Goal: Task Accomplishment & Management: Complete application form

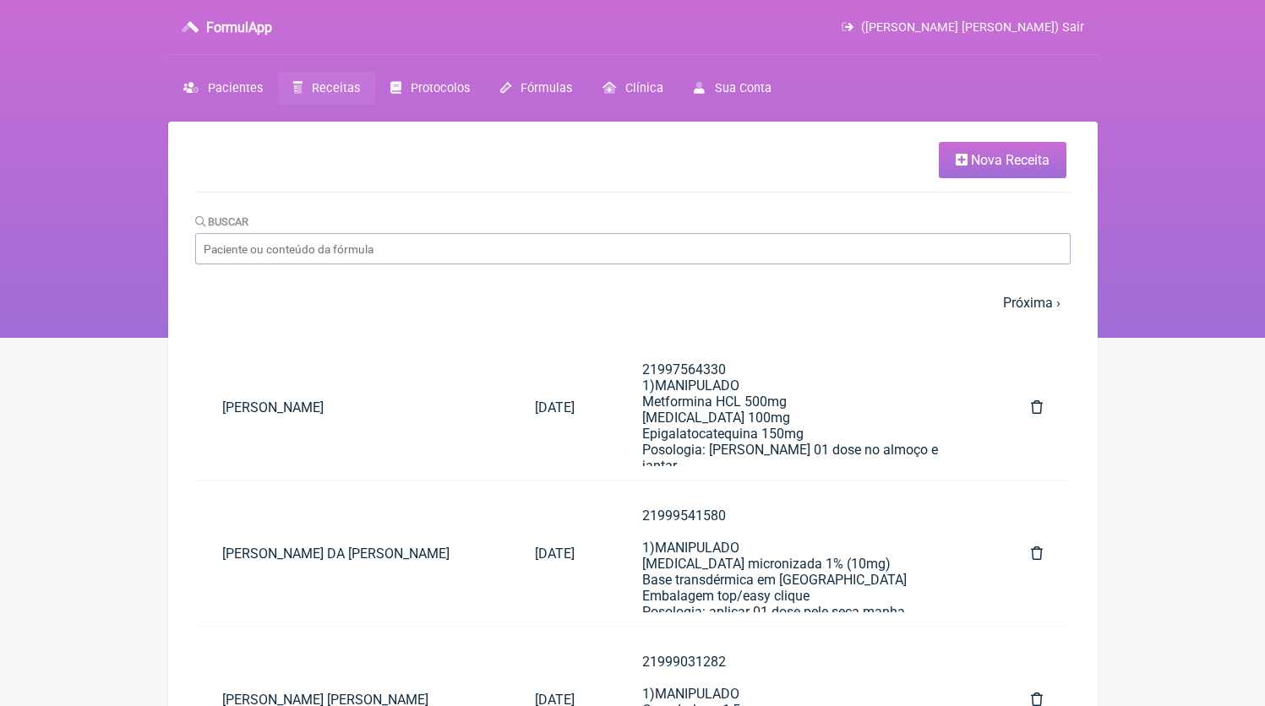
click at [1032, 155] on span "Nova Receita" at bounding box center [1010, 160] width 79 height 16
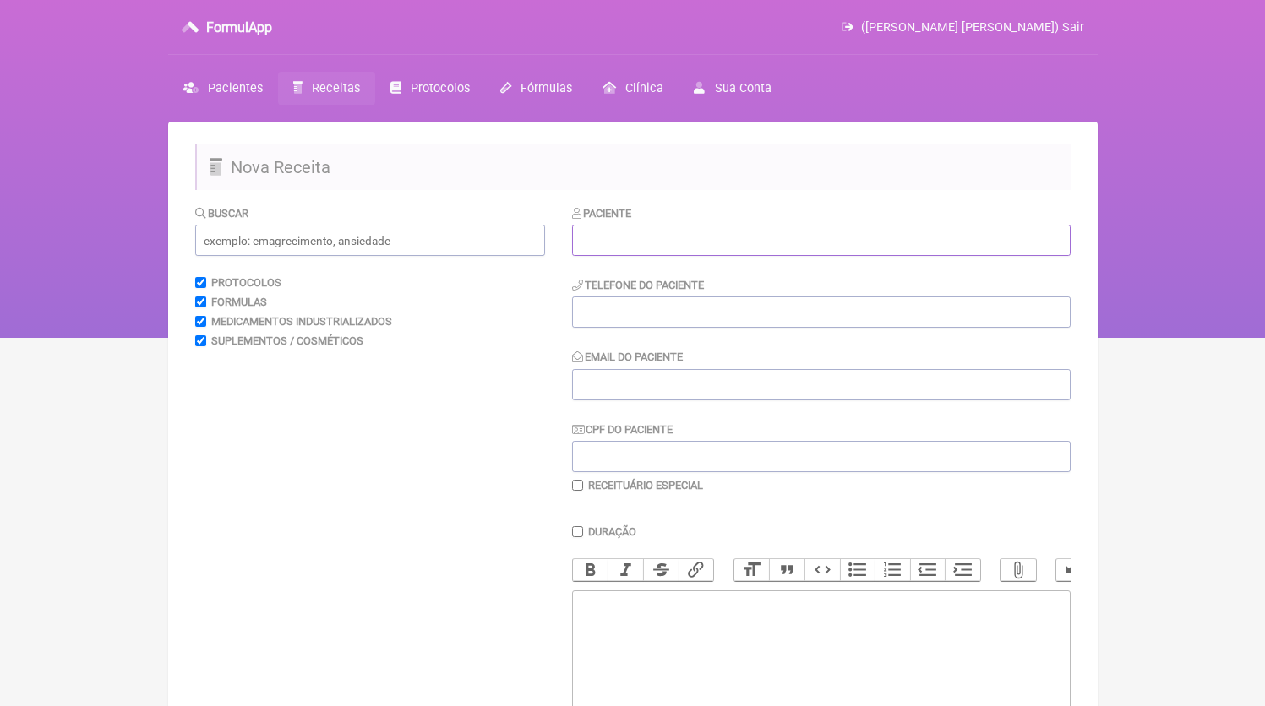
click at [716, 236] on input "text" at bounding box center [821, 240] width 498 height 31
paste input "Julio Cesar de Sousa"
type input "Julio Cesar de Sousa"
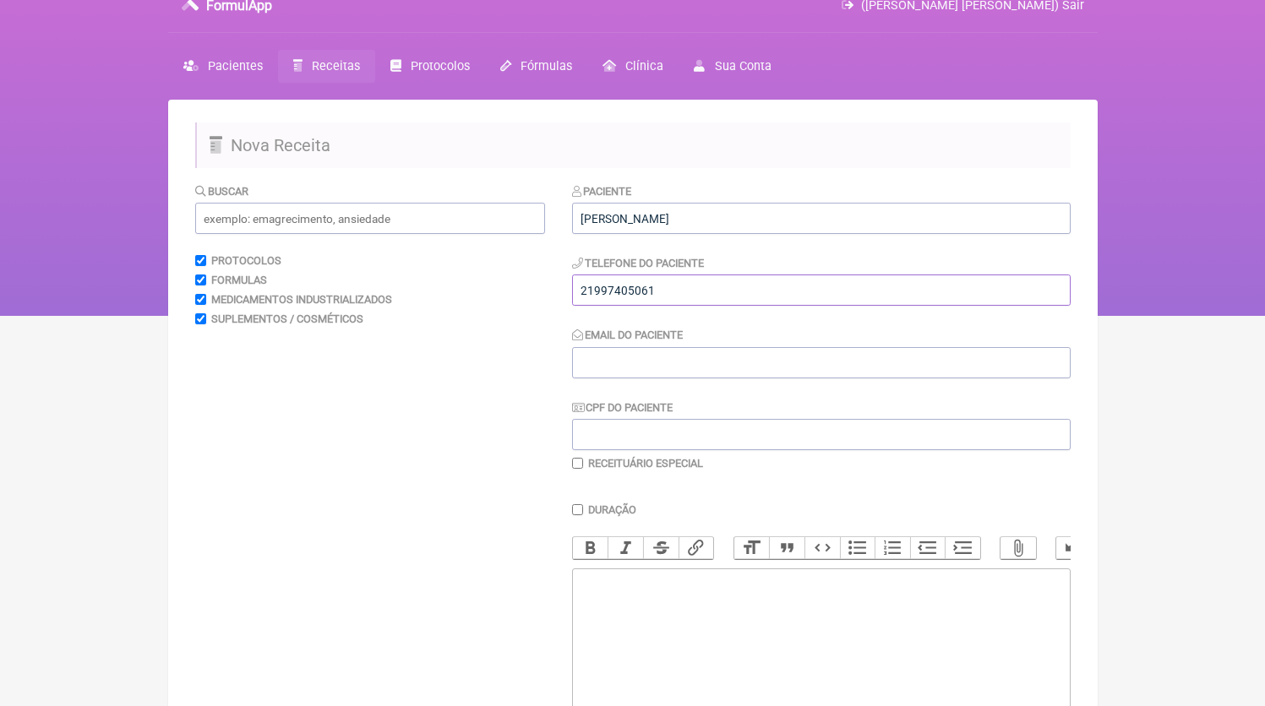
type input "21997405061"
click at [689, 607] on trix-editor at bounding box center [821, 670] width 498 height 203
paste trix-editor "<div>21997405061</div>"
type trix-editor "<div>21997405061</div>"
click at [646, 366] on input "Email do Paciente" at bounding box center [821, 362] width 498 height 31
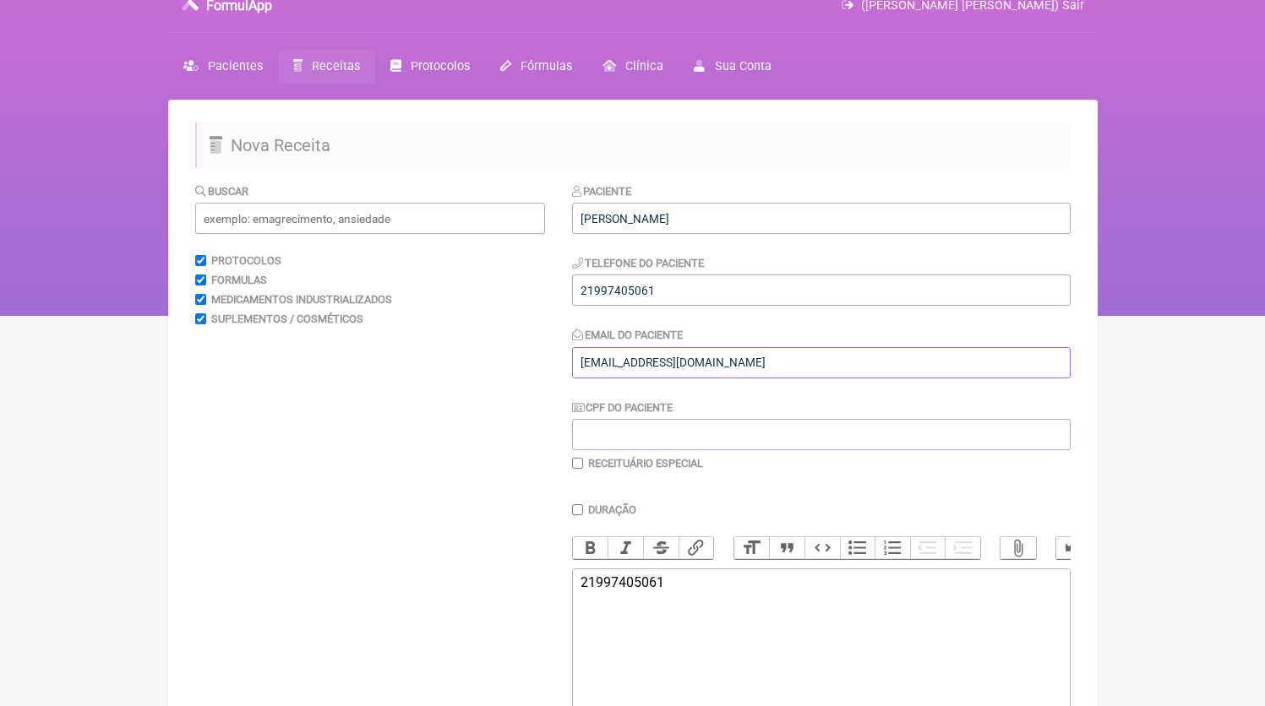
type input "DR.EDMUNDOBORGES@GMAIL.COM"
click at [449, 219] on input "text" at bounding box center [370, 218] width 350 height 31
type input "o"
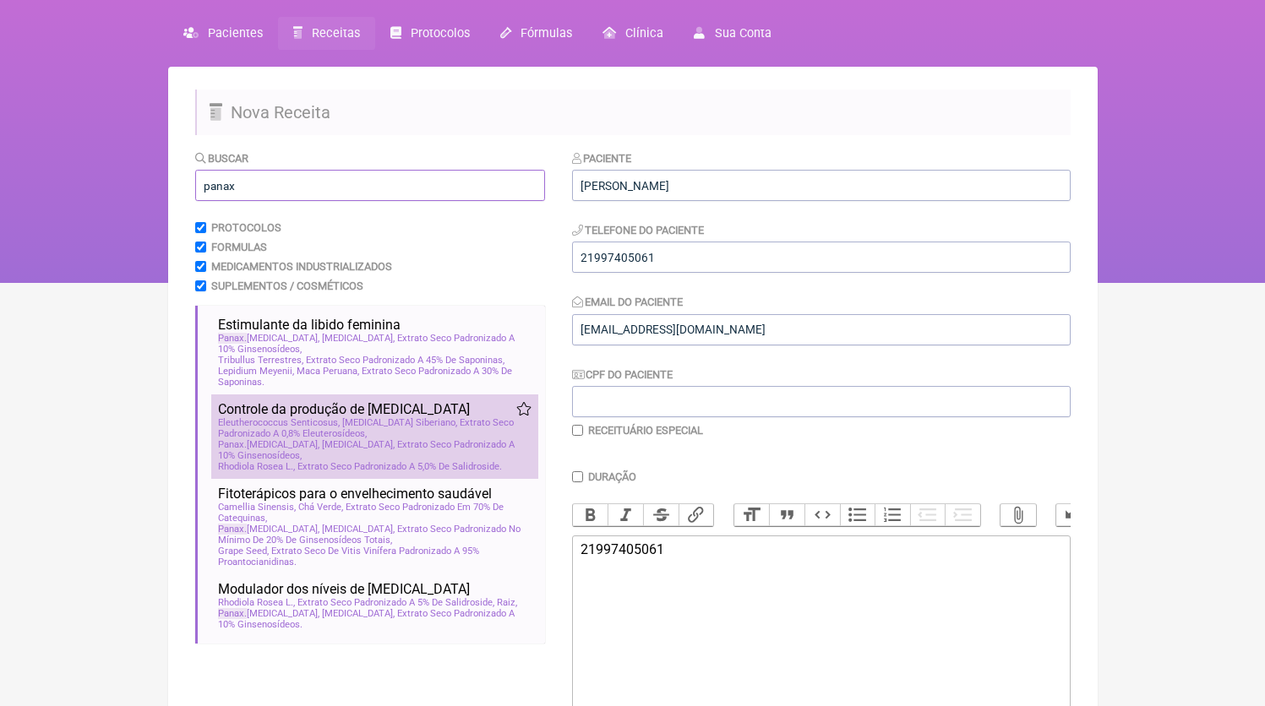
scroll to position [172, 0]
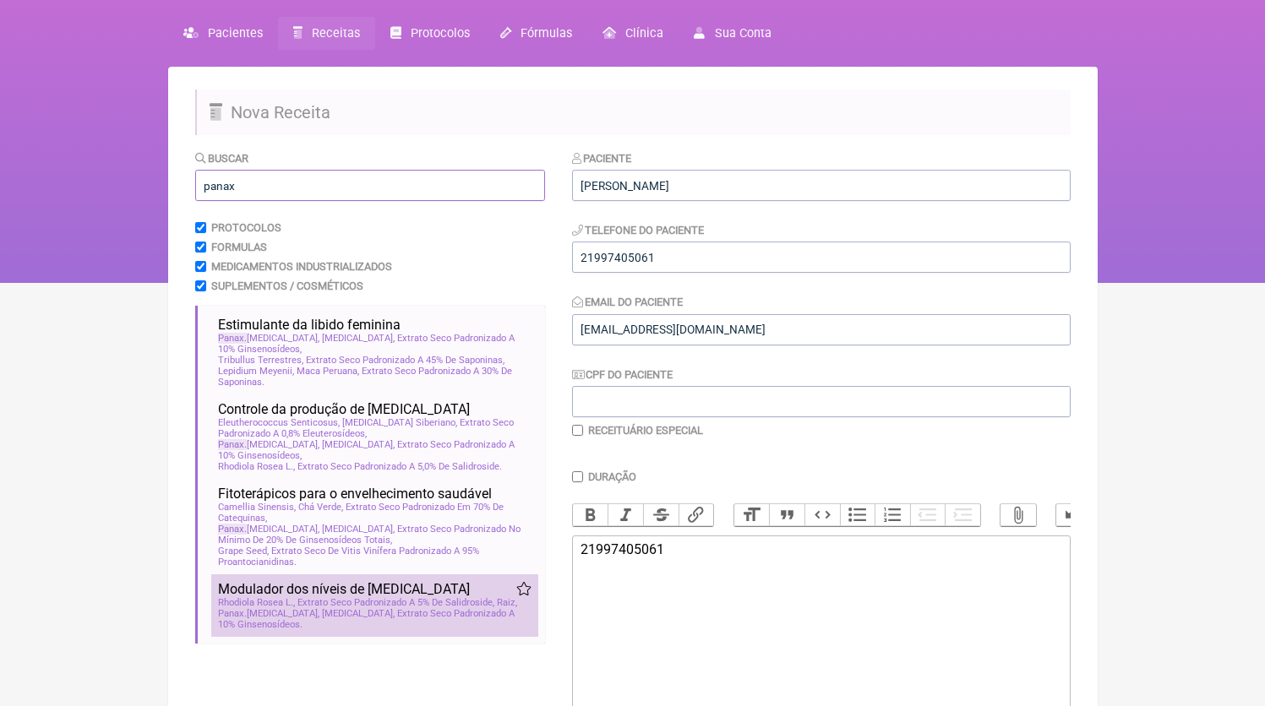
type input "panax"
click at [404, 618] on span "Panax Ginseng, Ginseng, Extrato Seco Padronizado A 10% Ginsenosídeos" at bounding box center [374, 619] width 313 height 22
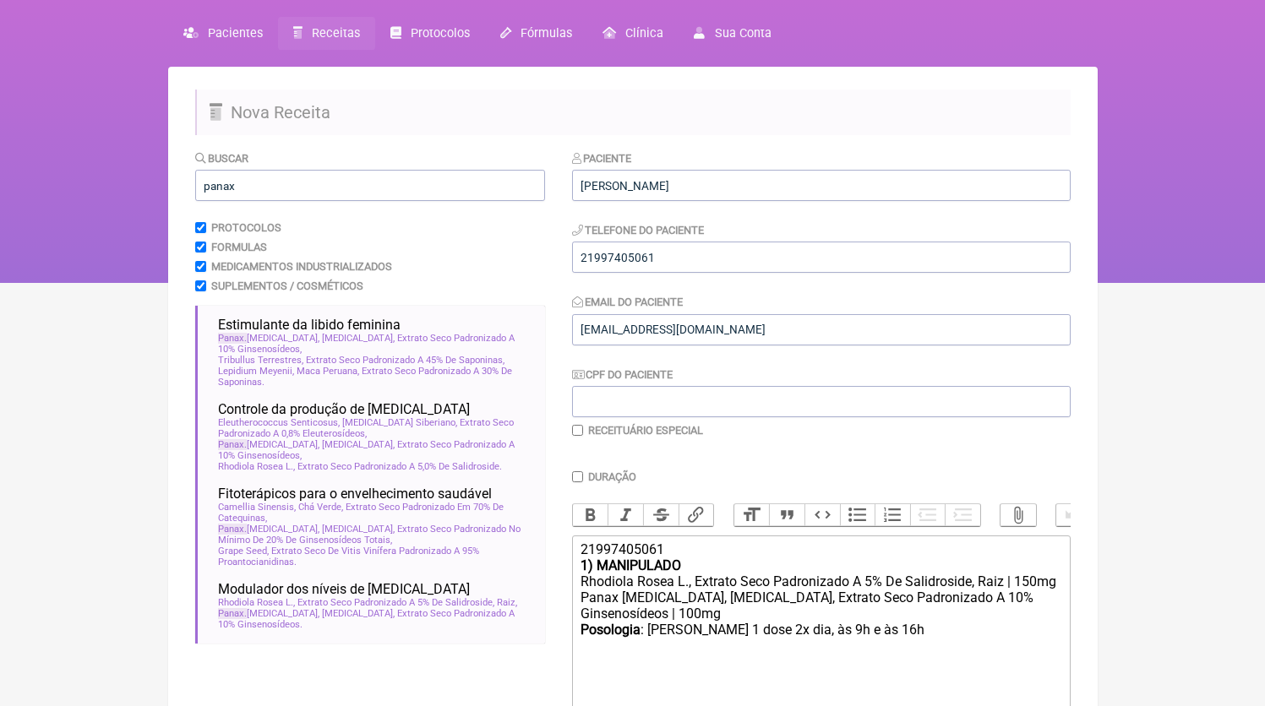
scroll to position [223, 0]
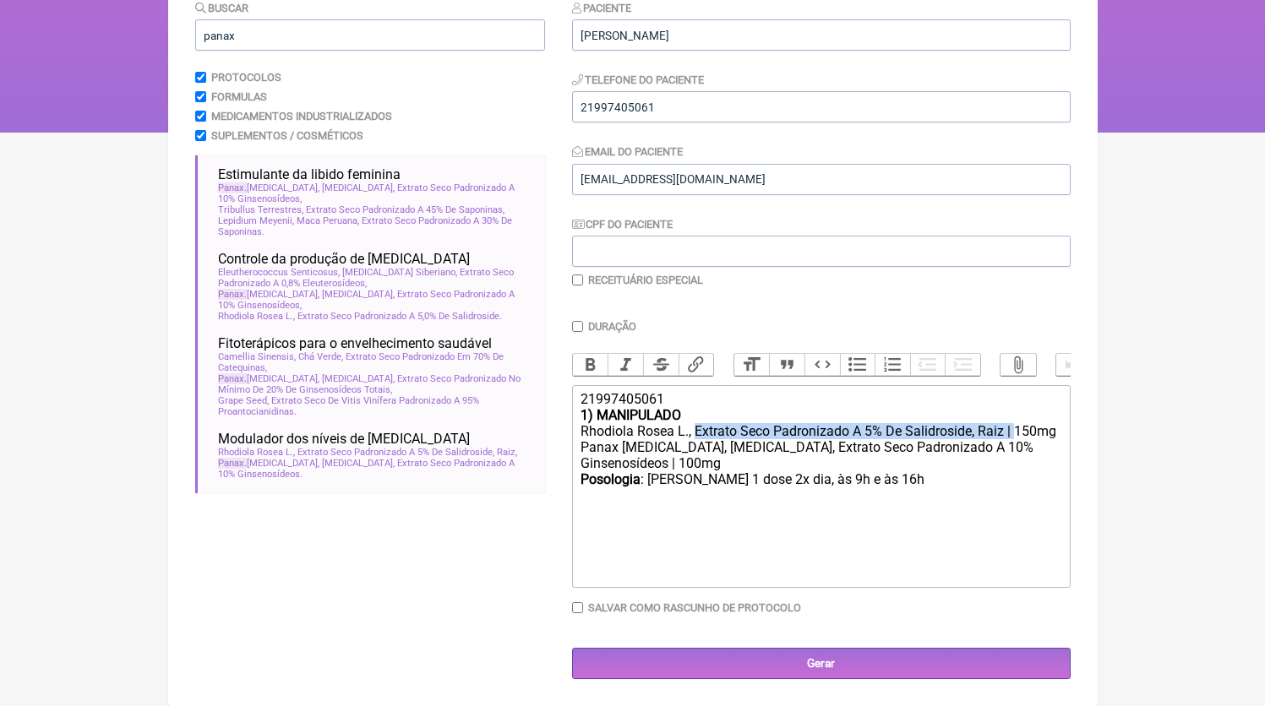
drag, startPoint x: 760, startPoint y: 433, endPoint x: 1032, endPoint y: 435, distance: 271.2
click at [1032, 435] on div "Rhodiola Rosea L., Extrato Seco Padronizado A 5% De Salidroside, Raiz | 150mg" at bounding box center [820, 431] width 480 height 16
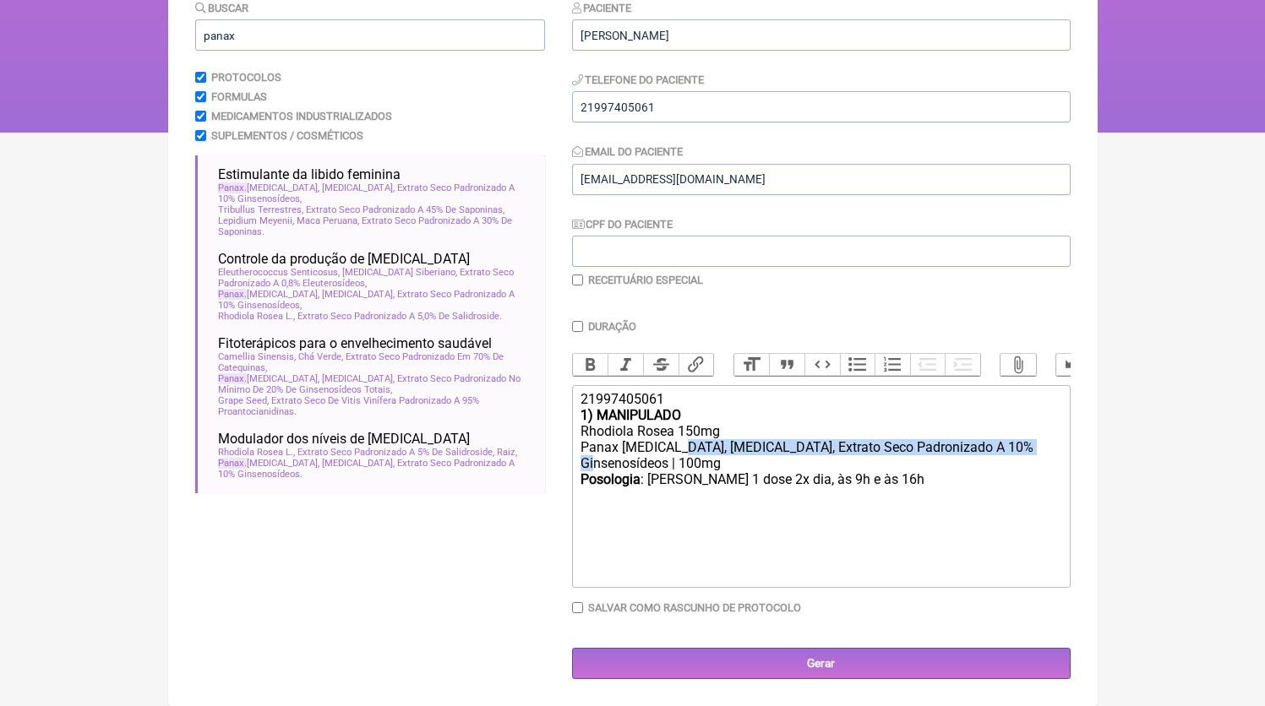
drag, startPoint x: 714, startPoint y: 452, endPoint x: 1064, endPoint y: 448, distance: 350.6
click at [1064, 448] on trix-editor "21997405061 1) MANIPULADO Rhodiola Rosea 150mg Panax Ginseng, Ginseng, Extrato …" at bounding box center [821, 486] width 498 height 203
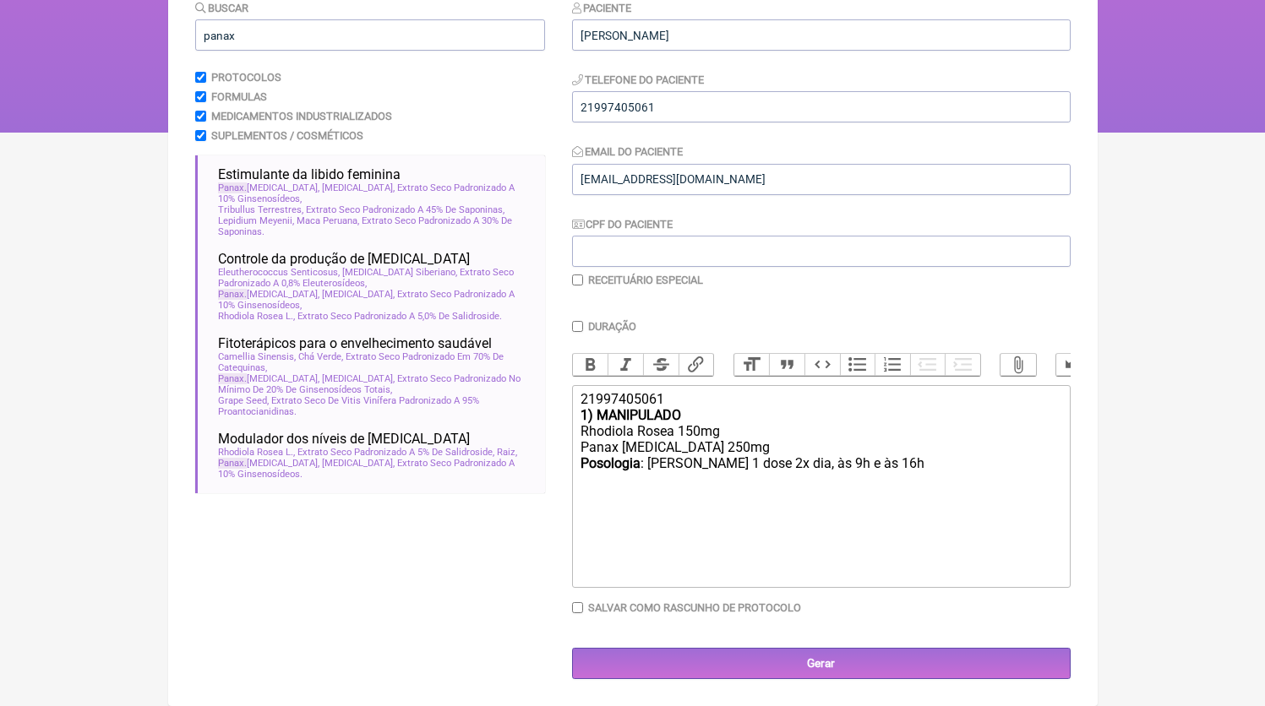
click at [810, 459] on div "Posologia : Tomar 1 dose 2x dia, às 9h e às 16h ㅤ" at bounding box center [820, 472] width 480 height 34
click at [804, 451] on div "Panax [MEDICAL_DATA] 250mg" at bounding box center [820, 447] width 480 height 16
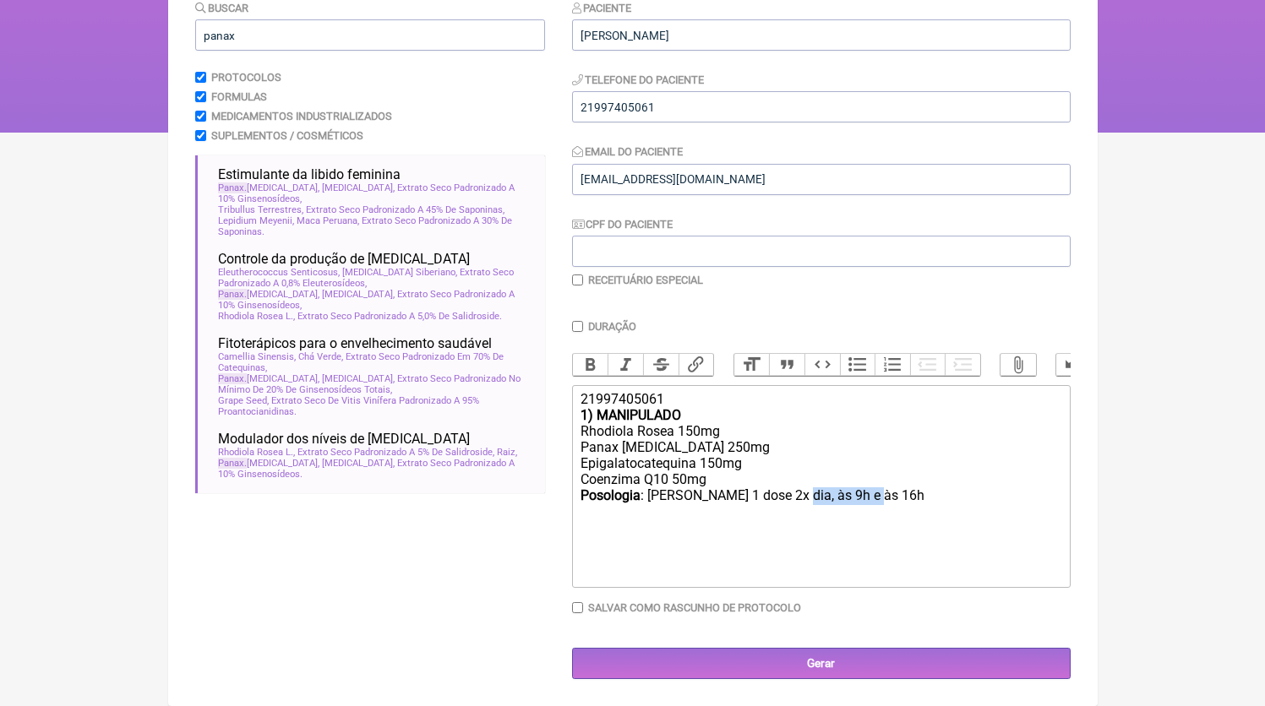
drag, startPoint x: 829, startPoint y: 493, endPoint x: 921, endPoint y: 493, distance: 92.1
click at [921, 493] on div "Posologia : Tomar 1 dose 2x dia, às 9h e às 16h ㅤ" at bounding box center [820, 504] width 480 height 34
drag, startPoint x: 898, startPoint y: 494, endPoint x: 787, endPoint y: 494, distance: 111.5
click at [787, 494] on div "Posologia : Tomar 1 dose 2x dia, às 9h e às 16h ㅤ" at bounding box center [820, 504] width 480 height 34
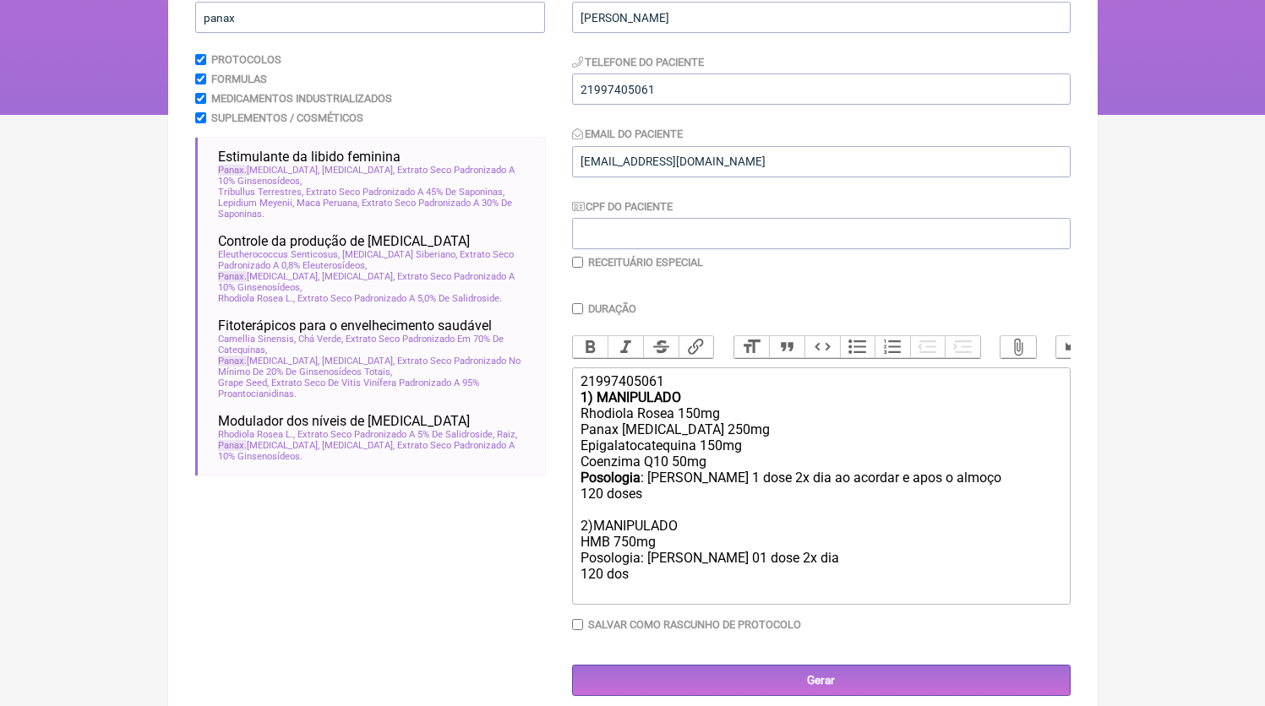
type trix-editor "<div>21997405061</div><div><strong>1) MANIPULADO</strong></div><div>Rhodiola Ro…"
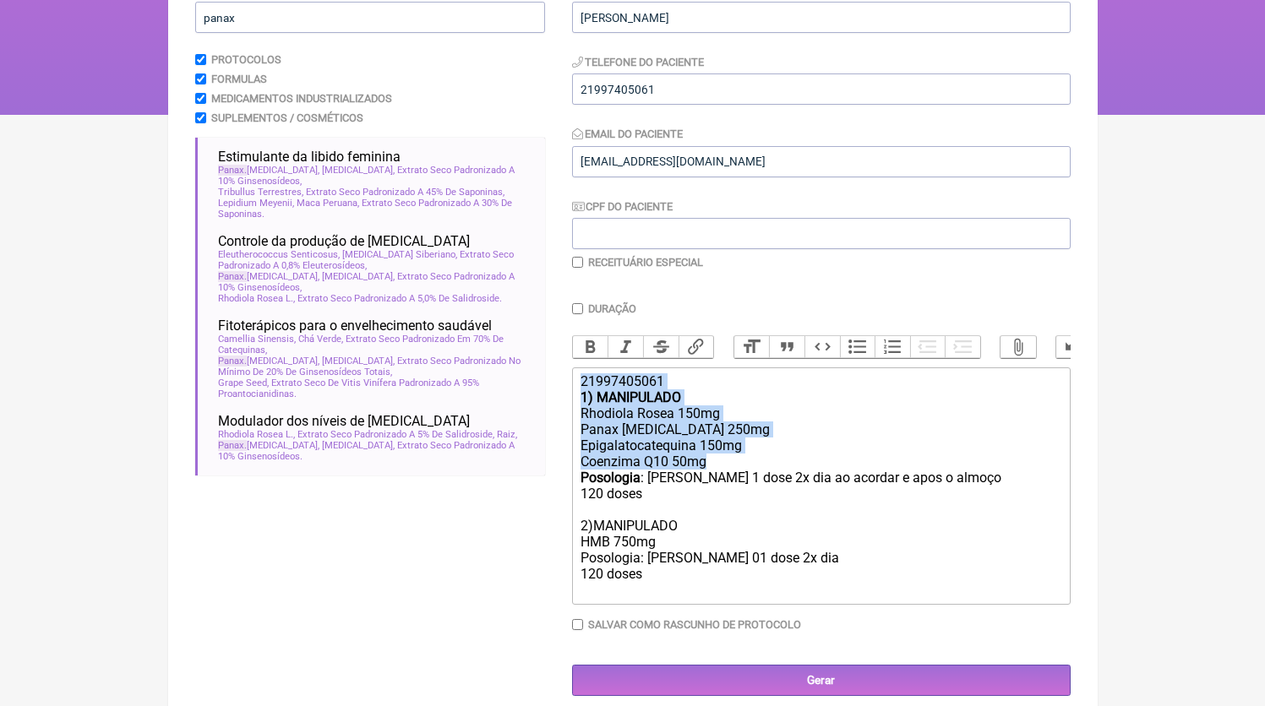
copy trix-editor "21997405061 1) MANIPULADO Rhodiola Rosea 150mg Panax Ginseng 250mg Epigalatocat…"
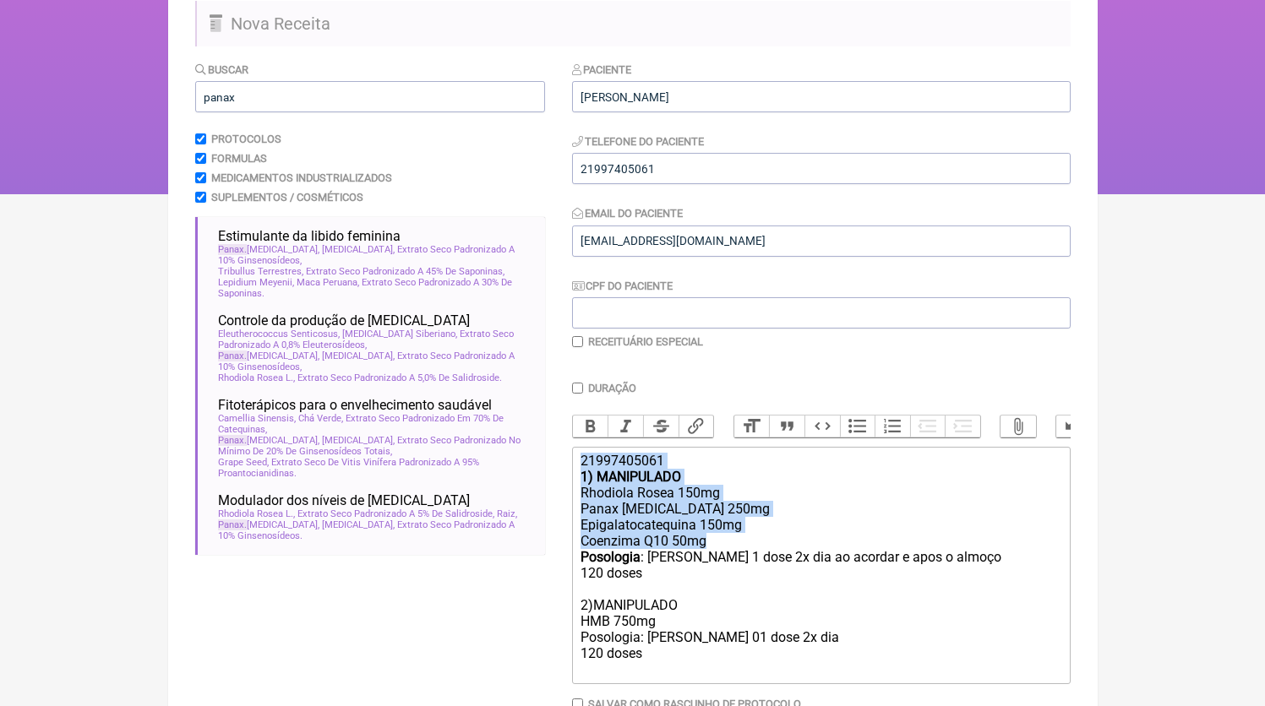
scroll to position [258, 0]
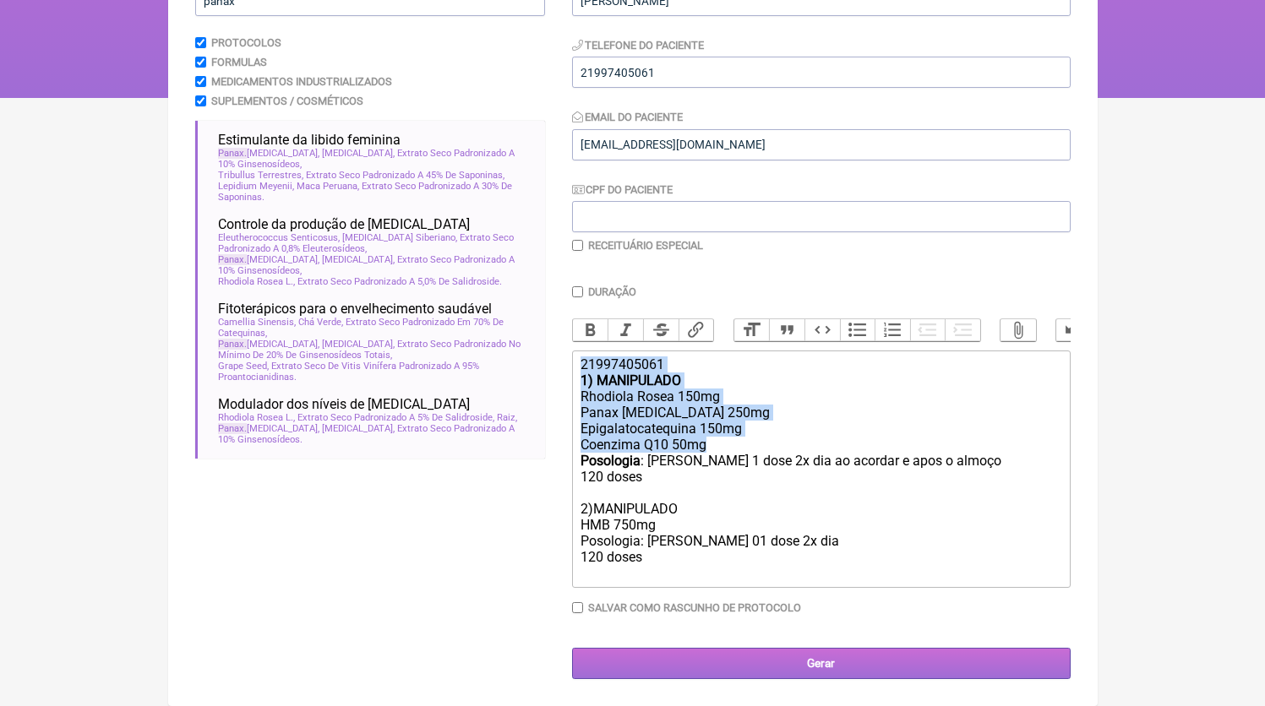
click at [754, 668] on input "Gerar" at bounding box center [821, 663] width 498 height 31
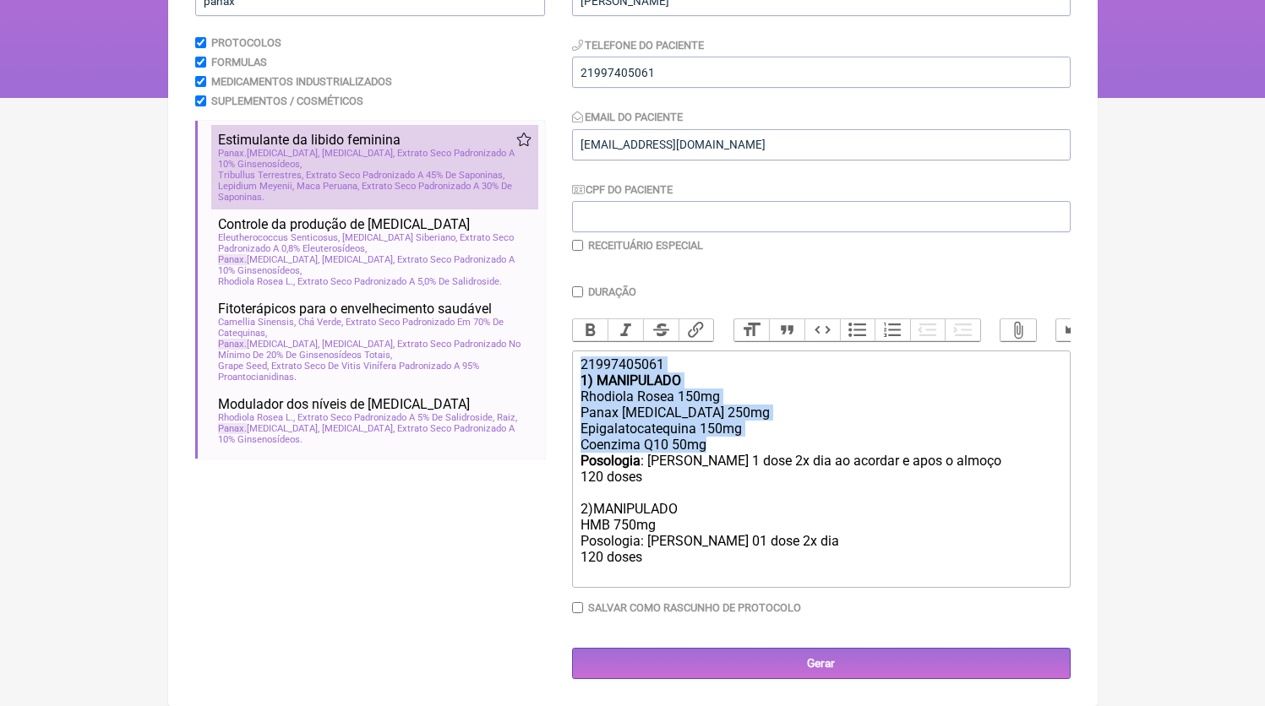
scroll to position [119, 0]
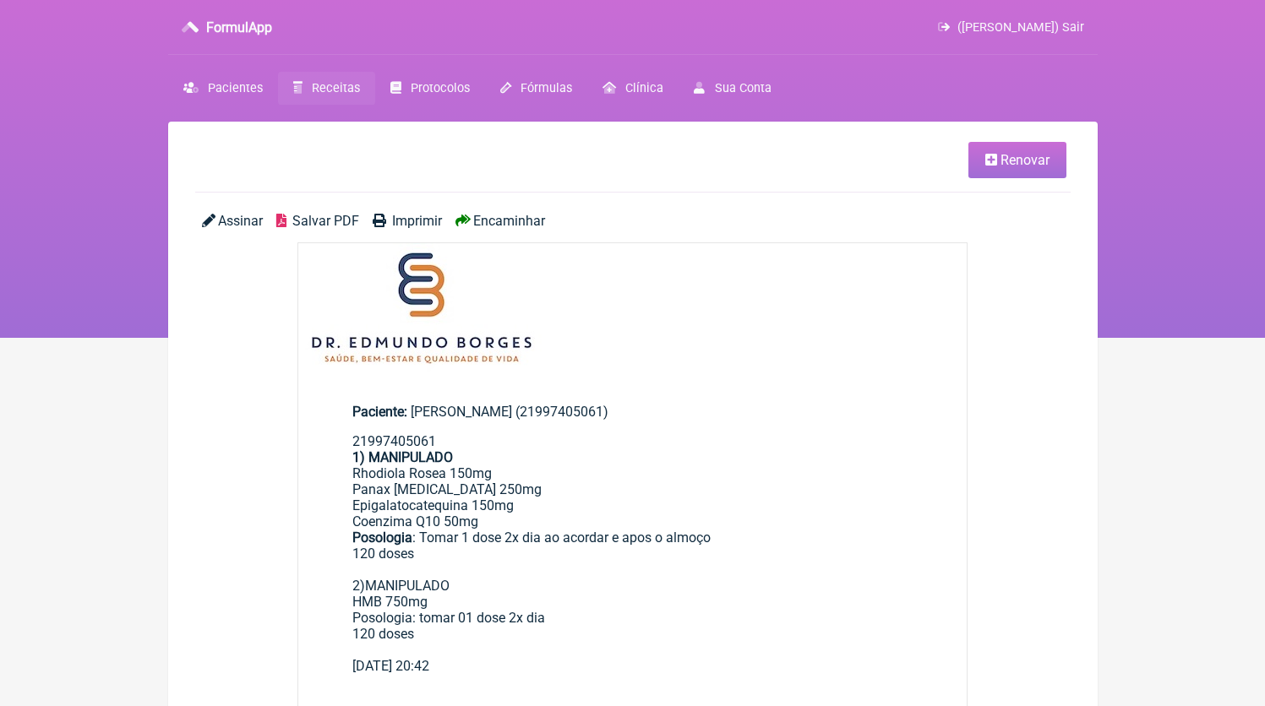
click at [308, 217] on span "Salvar PDF" at bounding box center [325, 221] width 67 height 16
